Goal: Task Accomplishment & Management: Manage account settings

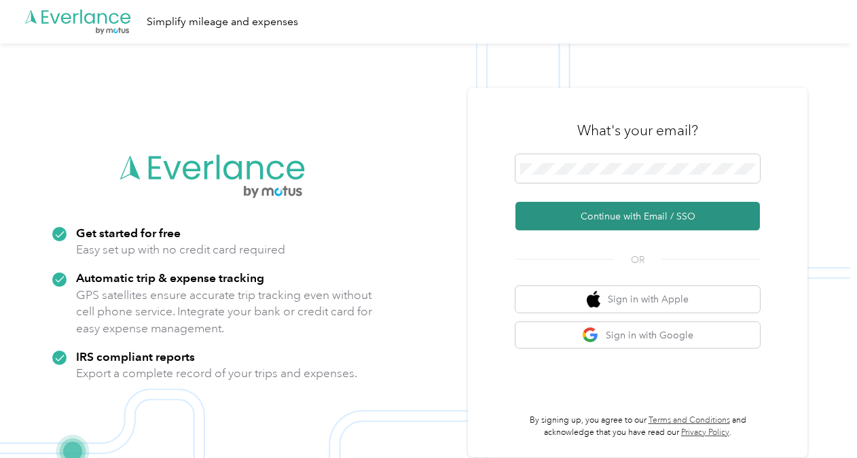
click at [598, 222] on button "Continue with Email / SSO" at bounding box center [637, 216] width 244 height 29
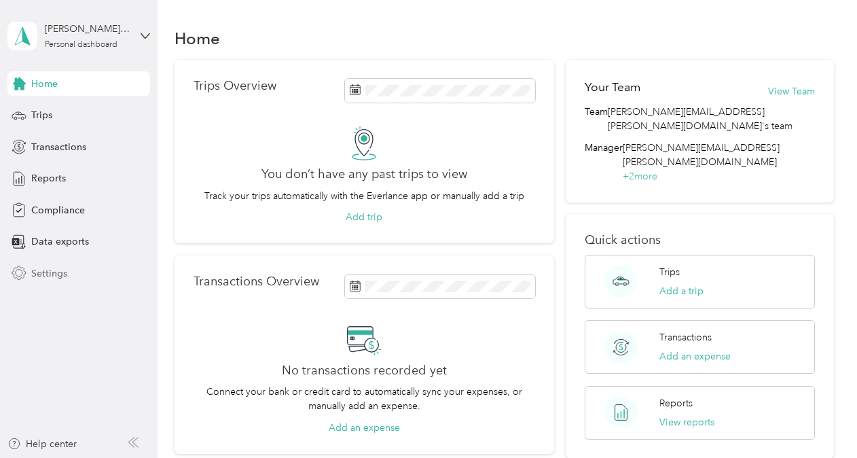
click at [65, 274] on span "Settings" at bounding box center [49, 273] width 36 height 14
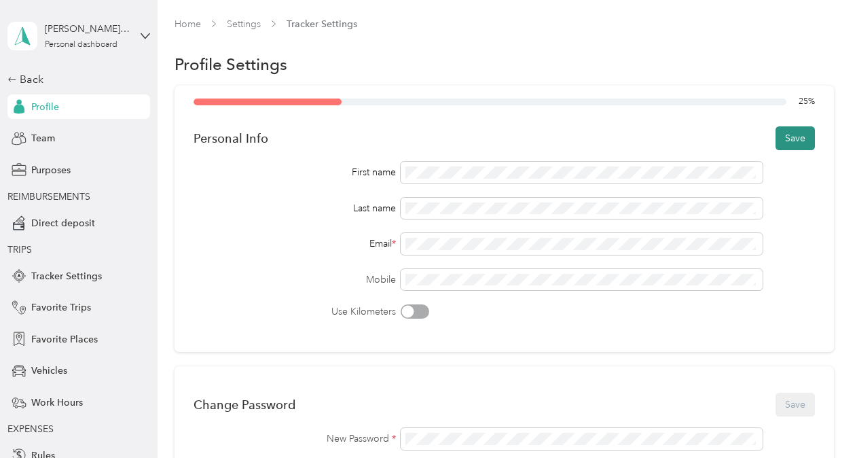
click at [796, 140] on button "Save" at bounding box center [795, 138] width 39 height 24
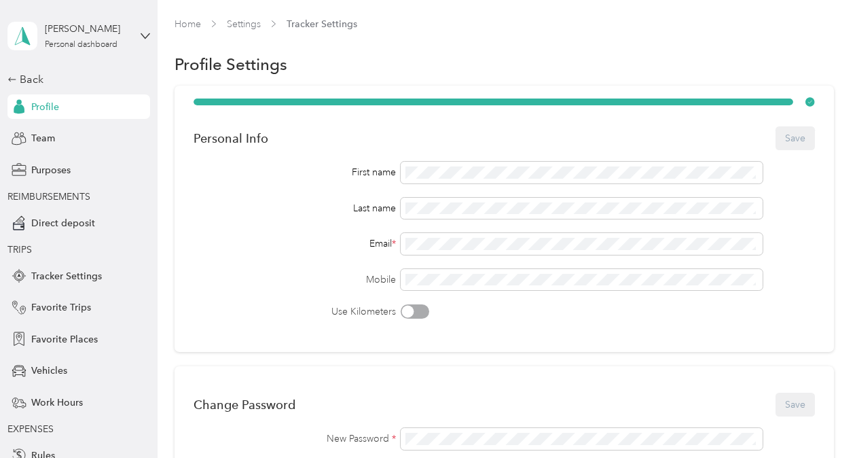
click at [42, 115] on div "Profile" at bounding box center [78, 106] width 143 height 24
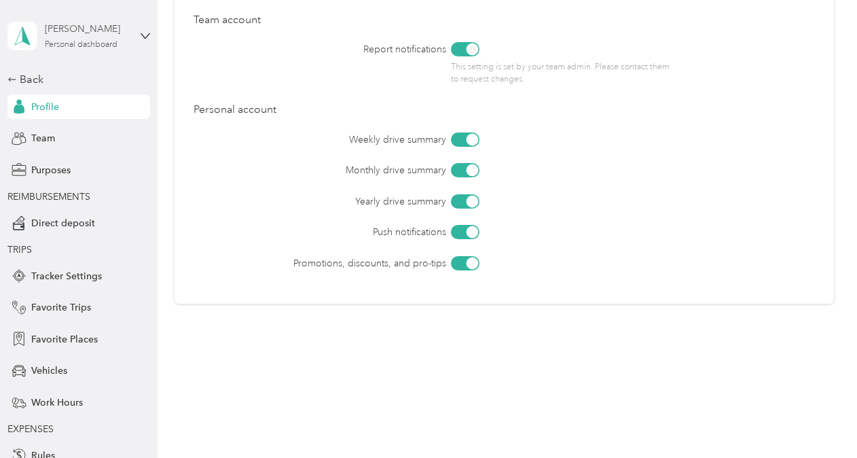
click at [86, 34] on div "Maggie Phillips" at bounding box center [87, 29] width 85 height 14
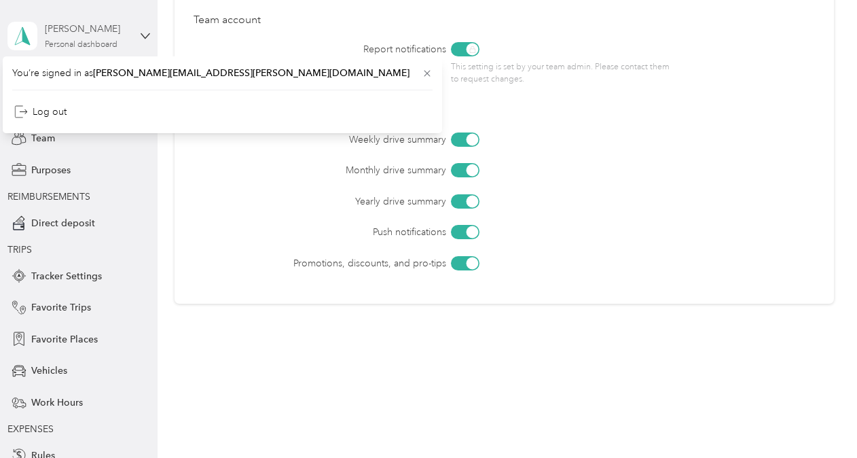
click at [86, 34] on div "Maggie Phillips" at bounding box center [87, 29] width 85 height 14
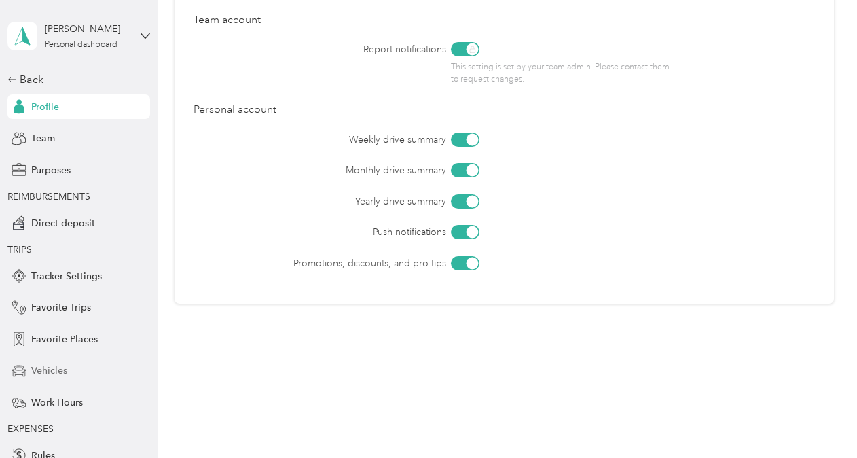
click at [45, 379] on div "Vehicles" at bounding box center [78, 371] width 143 height 24
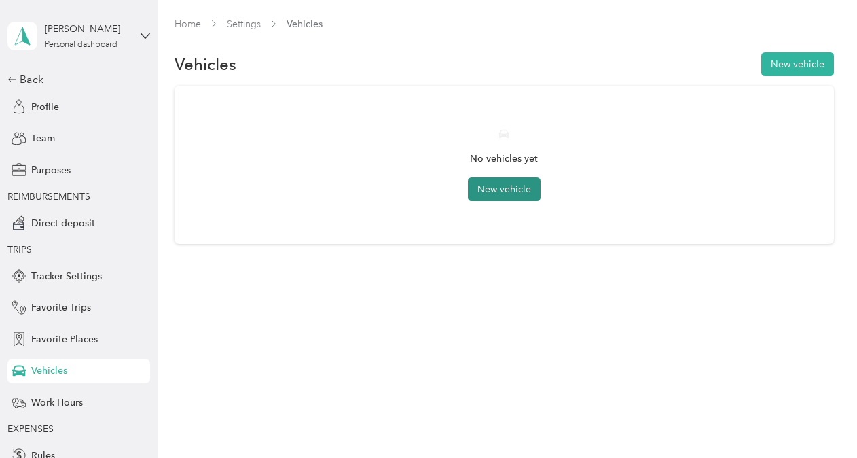
click at [506, 185] on button "New vehicle" at bounding box center [504, 189] width 73 height 24
